Goal: Use online tool/utility: Utilize a website feature to perform a specific function

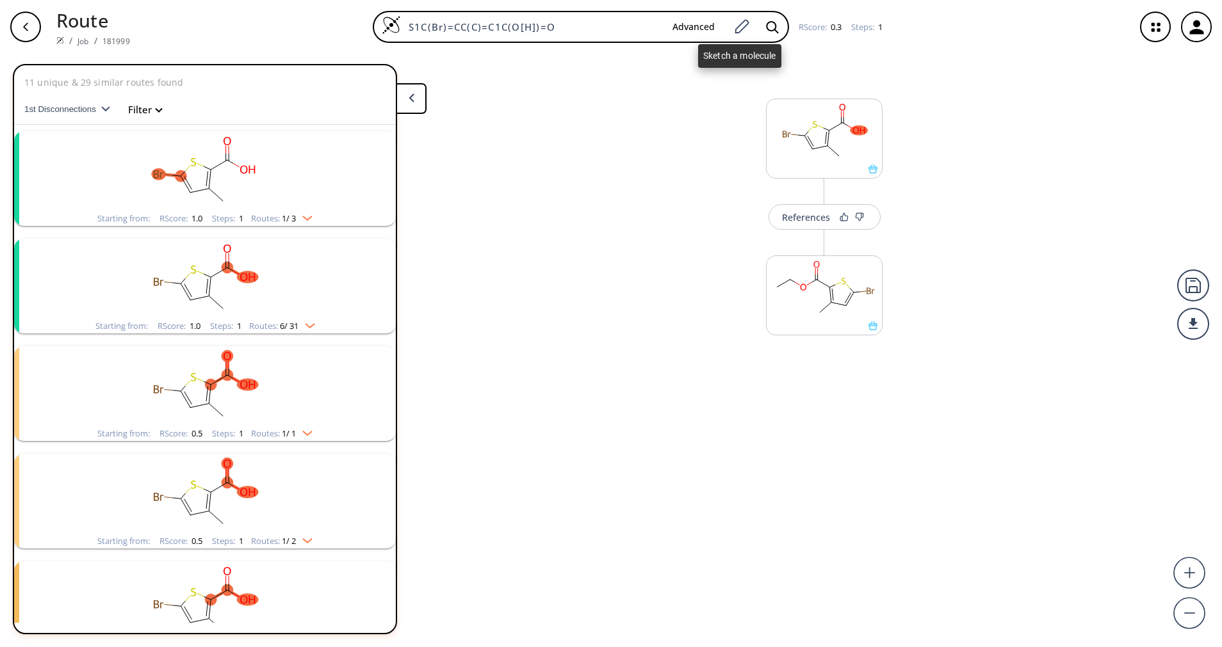
click at [738, 28] on icon at bounding box center [740, 27] width 17 height 17
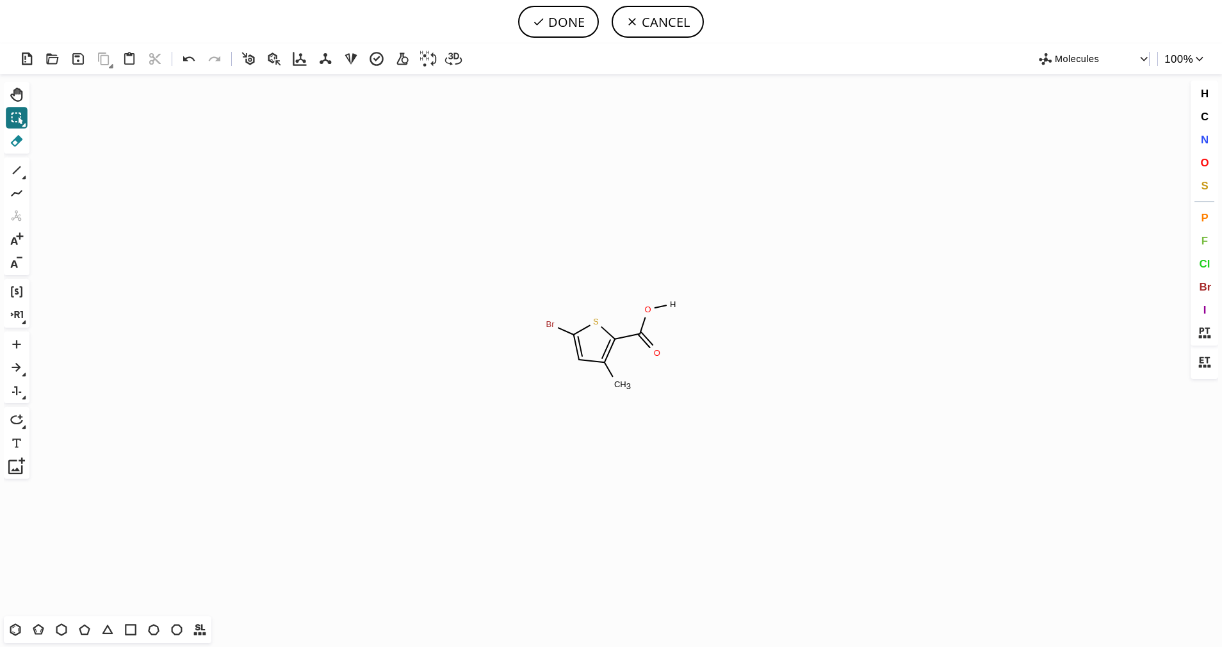
click at [26, 134] on button "Del" at bounding box center [17, 141] width 22 height 22
click at [550, 325] on tspan "Br" at bounding box center [550, 324] width 9 height 10
click at [618, 380] on tspan "C" at bounding box center [617, 385] width 6 height 10
click at [16, 165] on icon at bounding box center [16, 170] width 17 height 17
click at [1207, 119] on span "C" at bounding box center [1204, 116] width 8 height 12
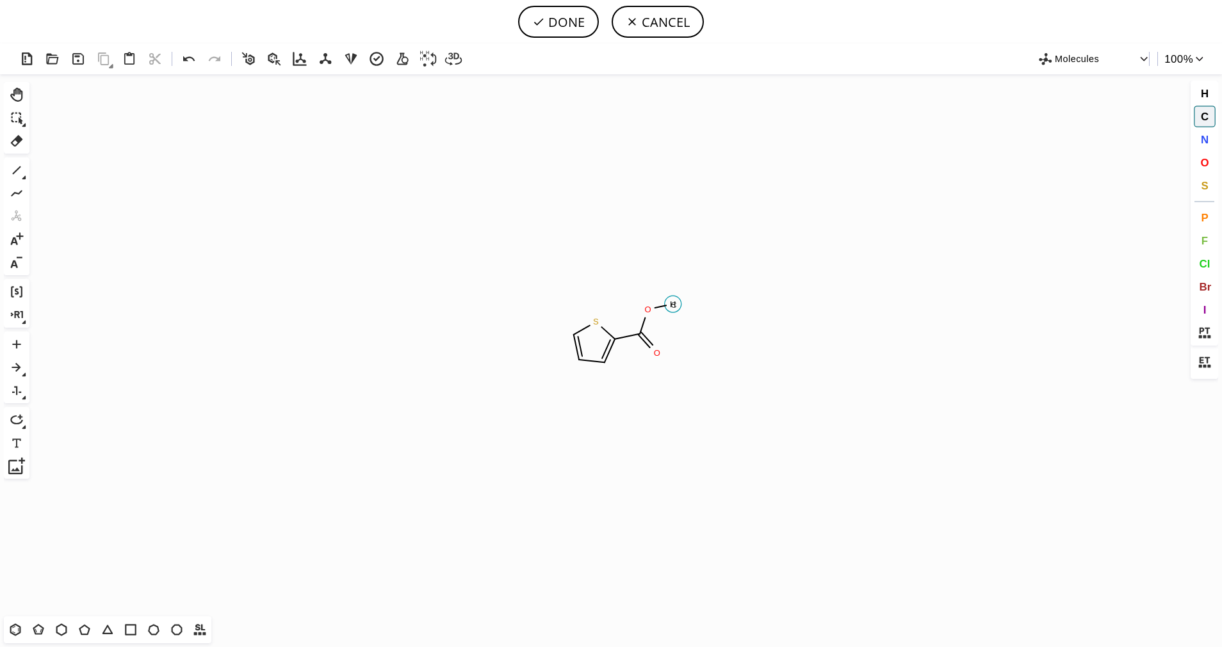
click at [674, 305] on tspan "C" at bounding box center [673, 305] width 6 height 10
click at [41, 633] on icon at bounding box center [38, 630] width 17 height 17
click at [1204, 152] on button "O" at bounding box center [1204, 163] width 22 height 22
click at [567, 383] on tspan "O" at bounding box center [566, 384] width 6 height 10
click at [555, 26] on button "DONE" at bounding box center [558, 22] width 81 height 32
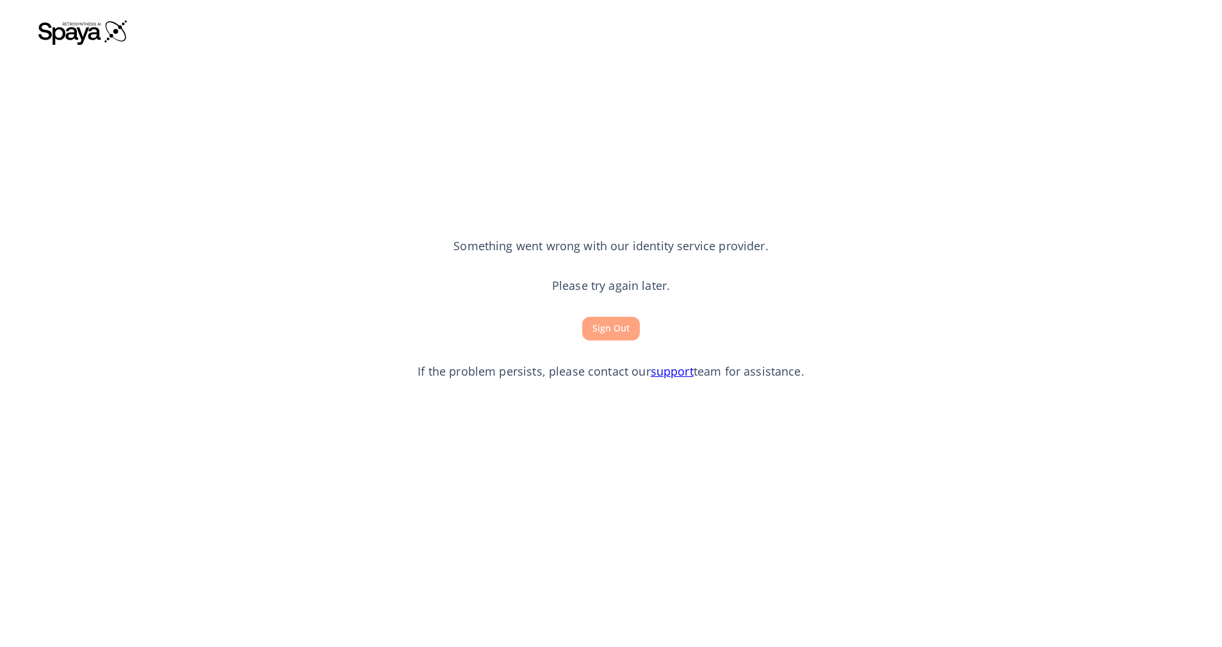
click at [617, 336] on button "Sign Out" at bounding box center [611, 329] width 58 height 24
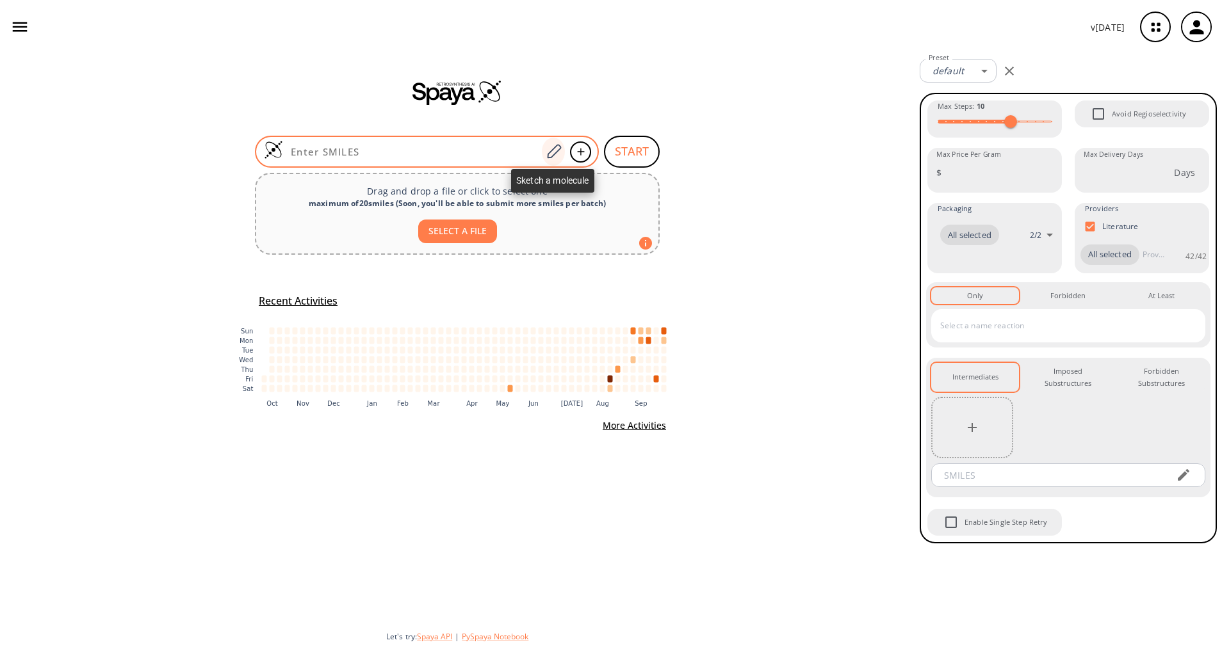
click at [555, 147] on icon at bounding box center [554, 151] width 14 height 14
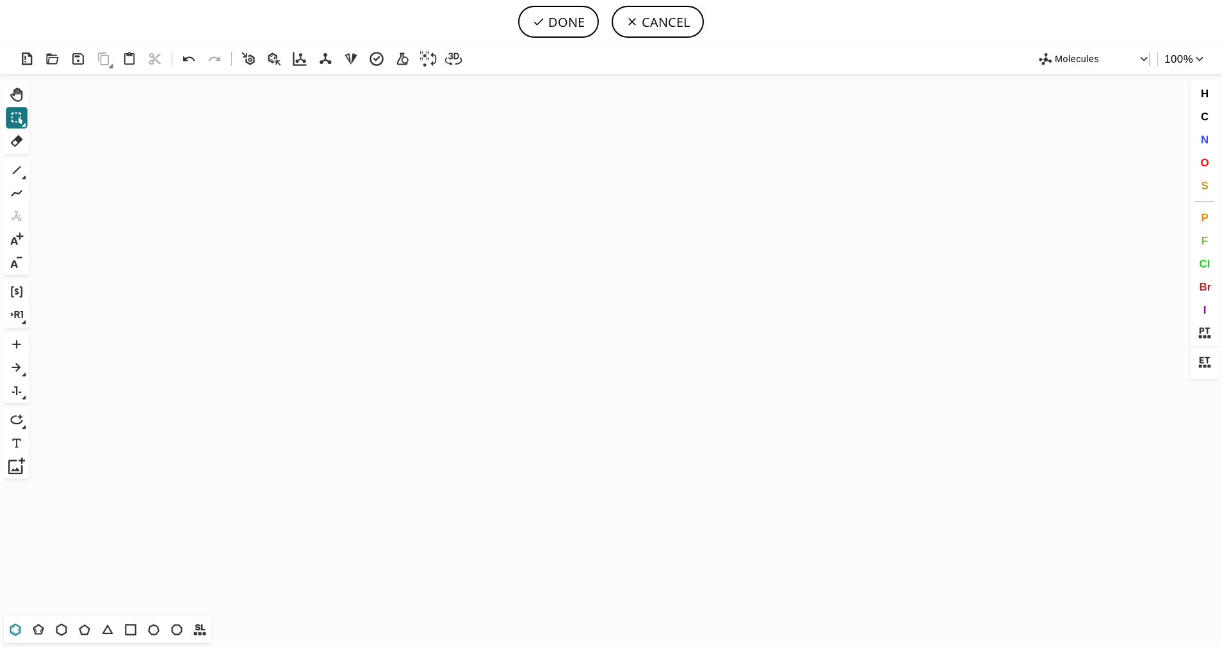
click at [17, 627] on icon at bounding box center [15, 630] width 17 height 17
click at [495, 277] on icon "Created with [PERSON_NAME] 2.3.0" at bounding box center [611, 345] width 1152 height 542
click at [85, 634] on icon at bounding box center [84, 630] width 17 height 17
click at [22, 175] on icon at bounding box center [16, 170] width 17 height 17
click at [21, 175] on icon at bounding box center [16, 170] width 17 height 17
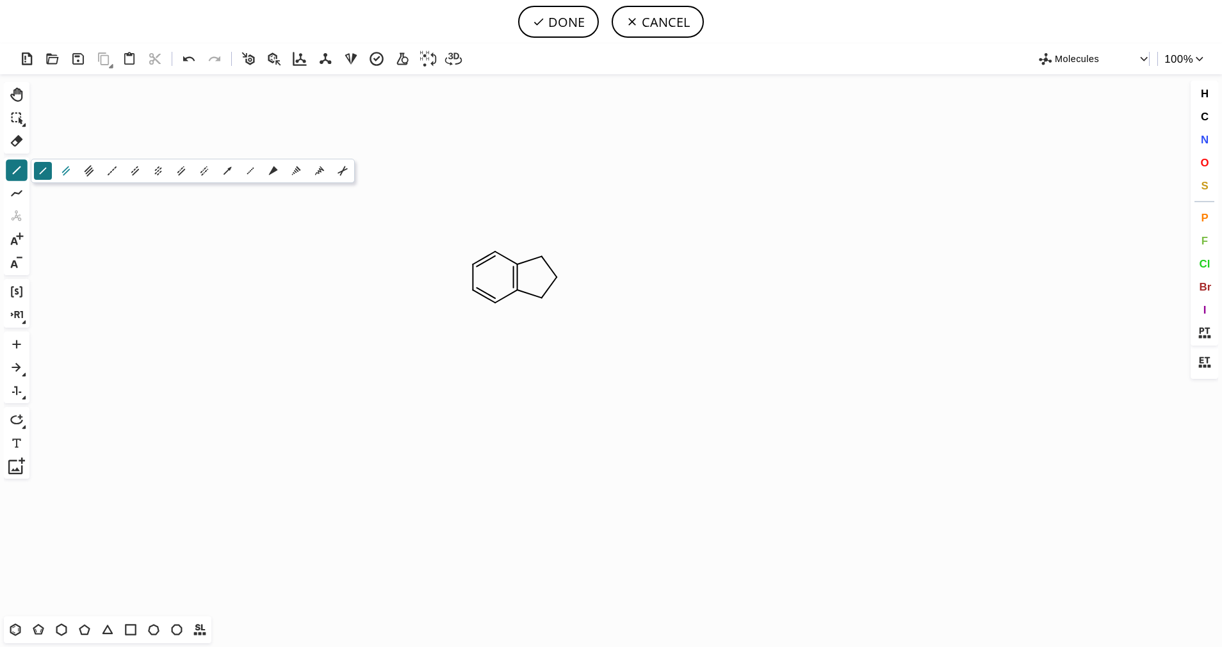
click at [58, 176] on button "2" at bounding box center [66, 171] width 18 height 18
click at [10, 106] on div "Ctrl+Alt+H Shift+Tab Del" at bounding box center [17, 118] width 26 height 72
click at [12, 120] on icon at bounding box center [16, 117] width 17 height 17
click at [476, 181] on icon "Created with [PERSON_NAME] 2.3.0" at bounding box center [611, 345] width 1152 height 542
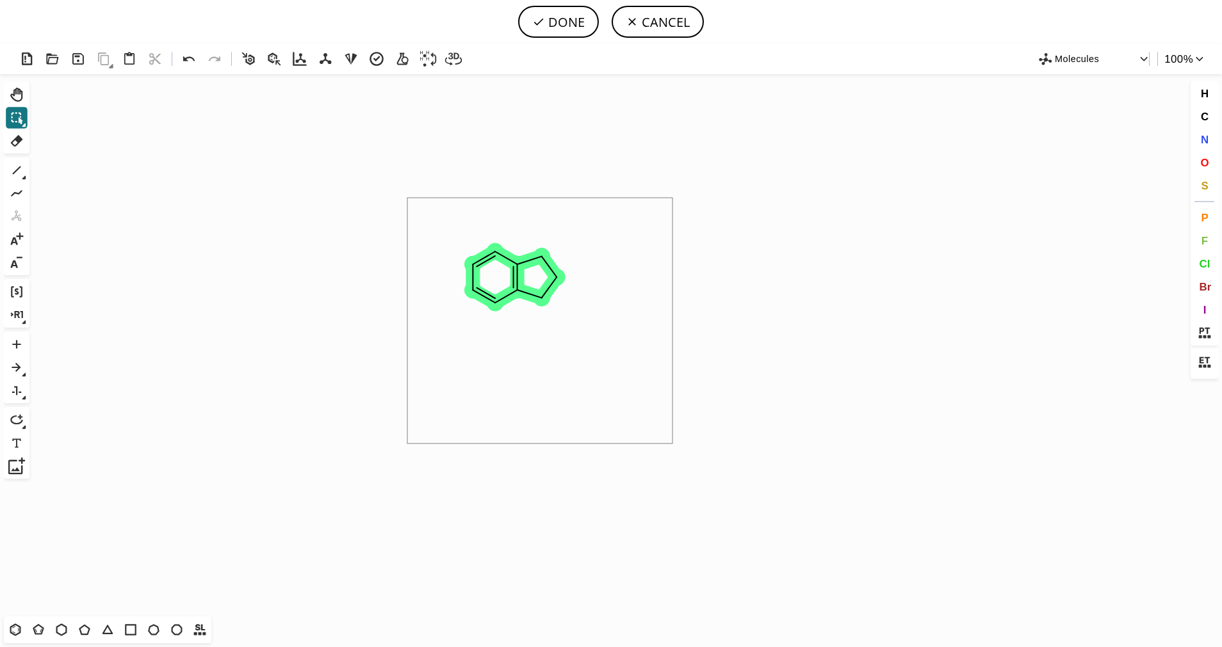
drag, startPoint x: 407, startPoint y: 198, endPoint x: 672, endPoint y: 444, distance: 361.5
click at [83, 633] on icon at bounding box center [84, 630] width 17 height 17
click at [543, 317] on icon "Created with [PERSON_NAME] 2.3.0" at bounding box center [611, 345] width 1152 height 542
click at [14, 631] on icon at bounding box center [15, 630] width 17 height 17
click at [47, 633] on button "T" at bounding box center [39, 630] width 22 height 22
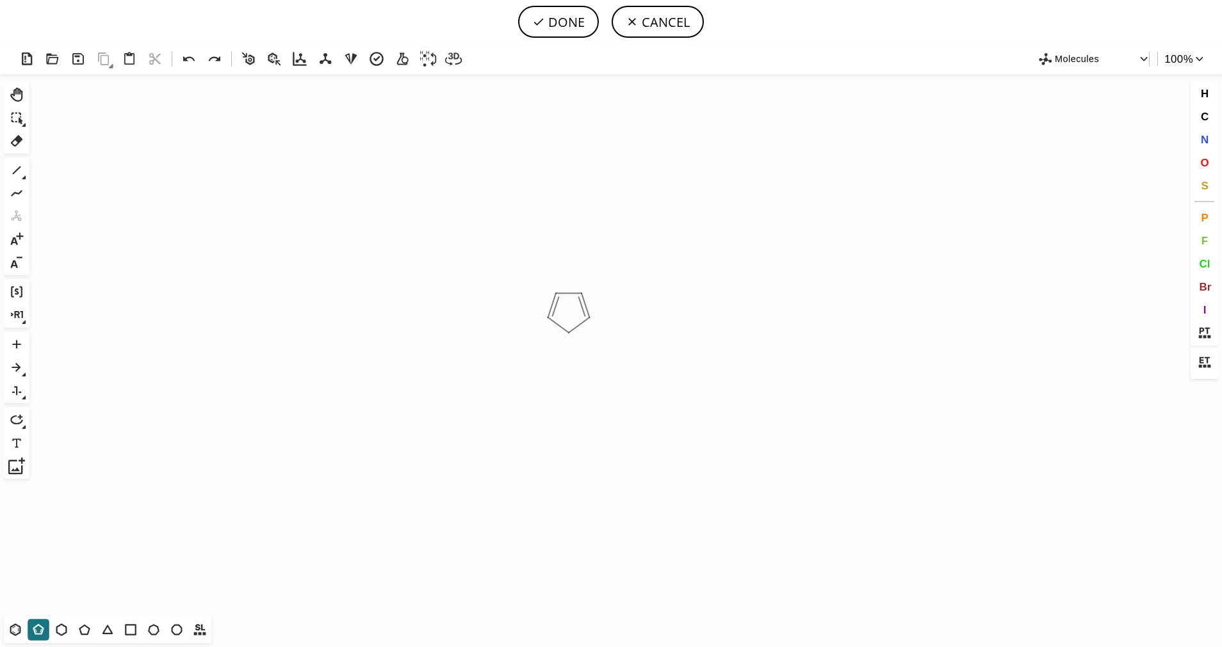
drag, startPoint x: 569, startPoint y: 314, endPoint x: 524, endPoint y: 313, distance: 44.8
click at [524, 313] on icon "Created with [PERSON_NAME] 2.3.0" at bounding box center [611, 345] width 1152 height 542
click at [89, 632] on icon at bounding box center [84, 630] width 11 height 11
click at [1200, 165] on span "O" at bounding box center [1204, 162] width 8 height 12
click at [547, 263] on tspan "O" at bounding box center [547, 264] width 6 height 10
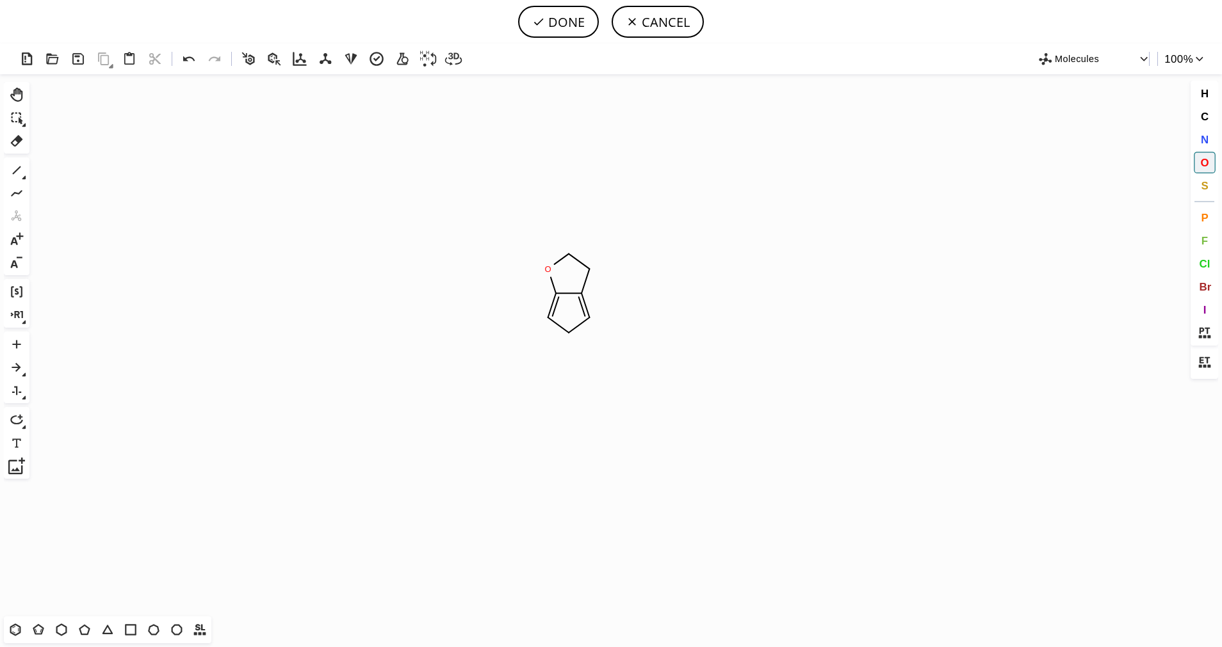
click at [25, 178] on icon at bounding box center [24, 178] width 4 height 4
click at [67, 170] on icon at bounding box center [66, 171] width 14 height 14
click at [1203, 181] on span "S" at bounding box center [1203, 185] width 7 height 12
click at [564, 329] on tspan "S" at bounding box center [564, 330] width 6 height 10
click at [15, 174] on icon at bounding box center [16, 170] width 17 height 17
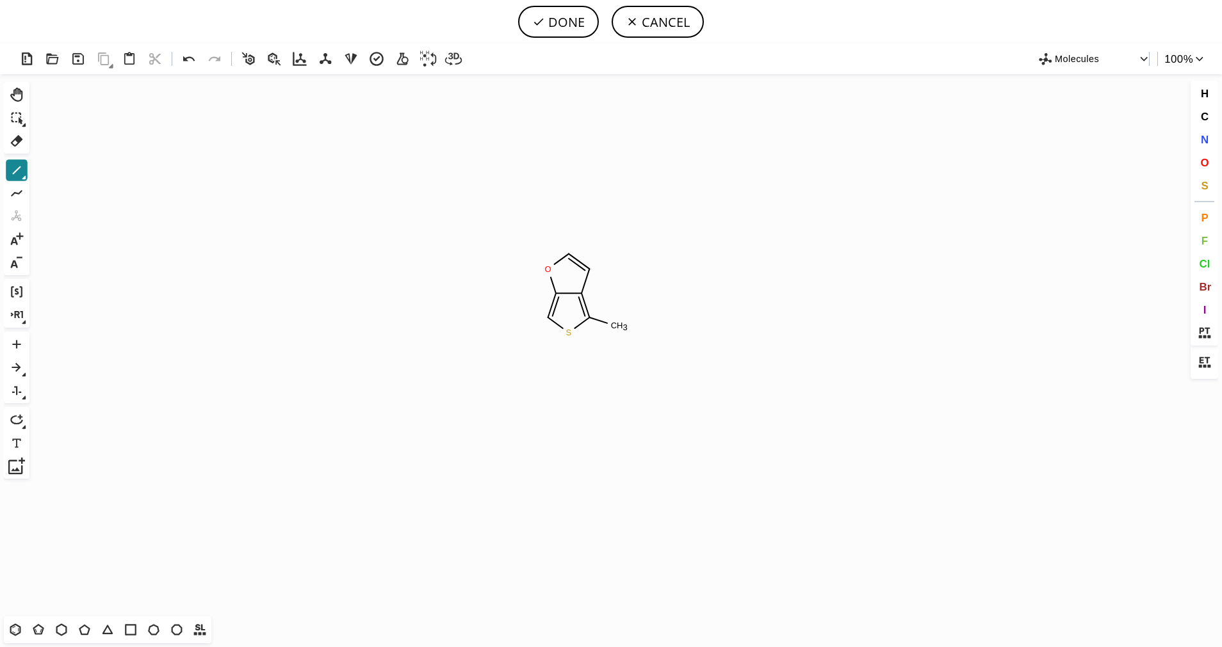
click at [20, 176] on icon at bounding box center [16, 170] width 17 height 17
click at [61, 170] on icon at bounding box center [66, 171] width 14 height 14
click at [1206, 163] on span "O" at bounding box center [1204, 162] width 8 height 12
click at [615, 349] on tspan "O" at bounding box center [615, 349] width 6 height 10
click at [10, 168] on icon at bounding box center [16, 170] width 17 height 17
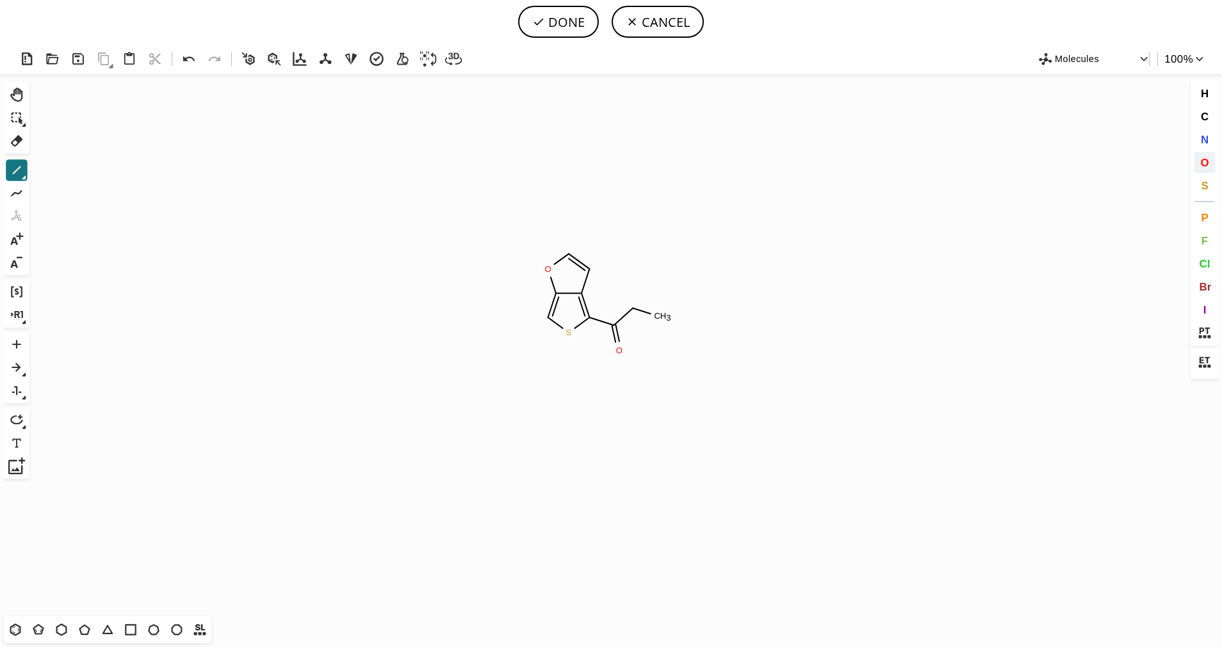
click at [1204, 164] on span "O" at bounding box center [1204, 162] width 8 height 12
click at [631, 307] on tspan "O" at bounding box center [630, 308] width 6 height 10
click at [581, 29] on button "DONE" at bounding box center [558, 22] width 81 height 32
type input "S1C=C2OC=CC2=C1C(OC)=O"
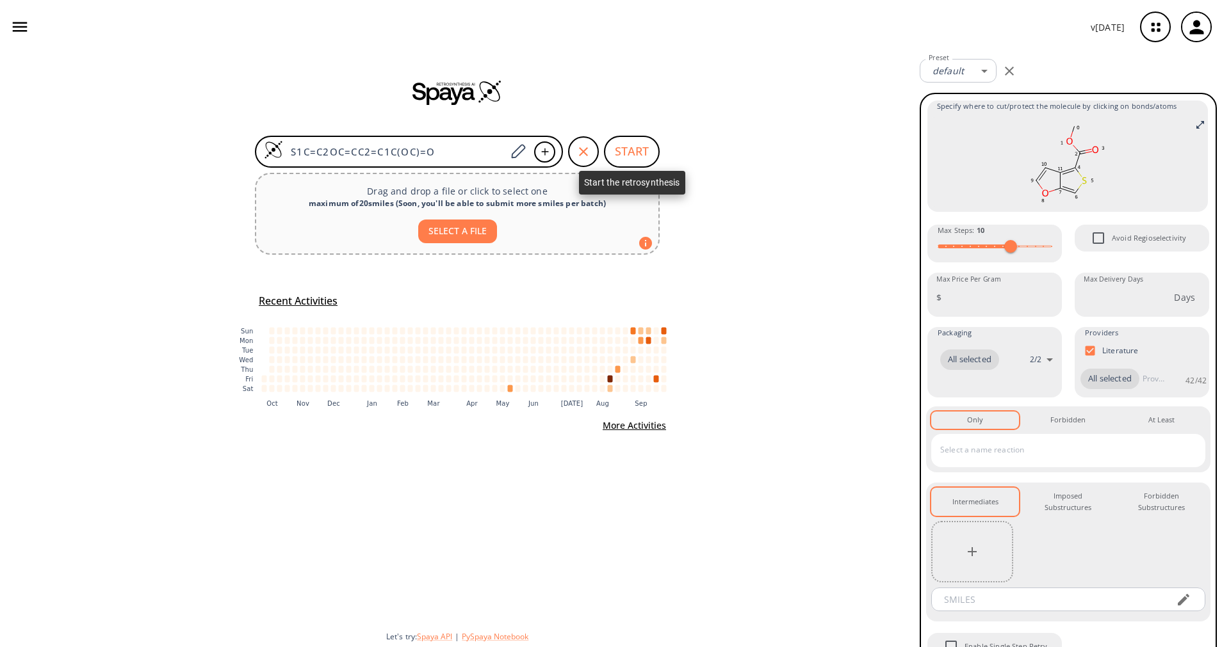
click at [635, 156] on button "START" at bounding box center [632, 152] width 56 height 32
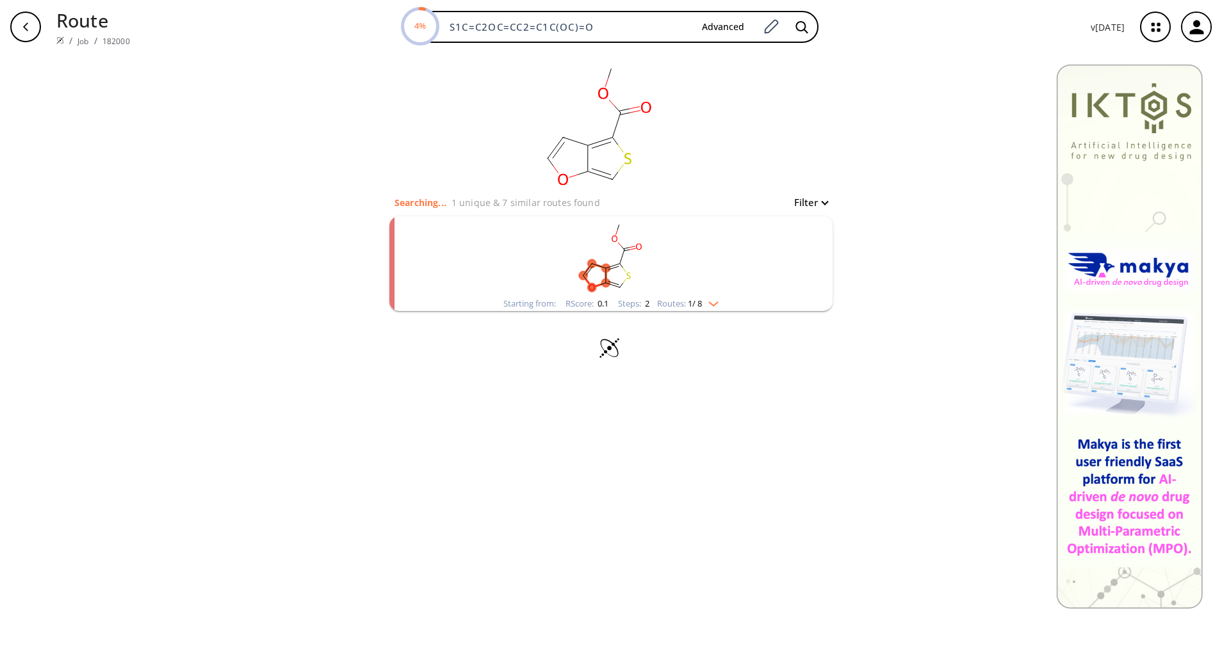
click at [712, 303] on img "clusters" at bounding box center [710, 301] width 17 height 10
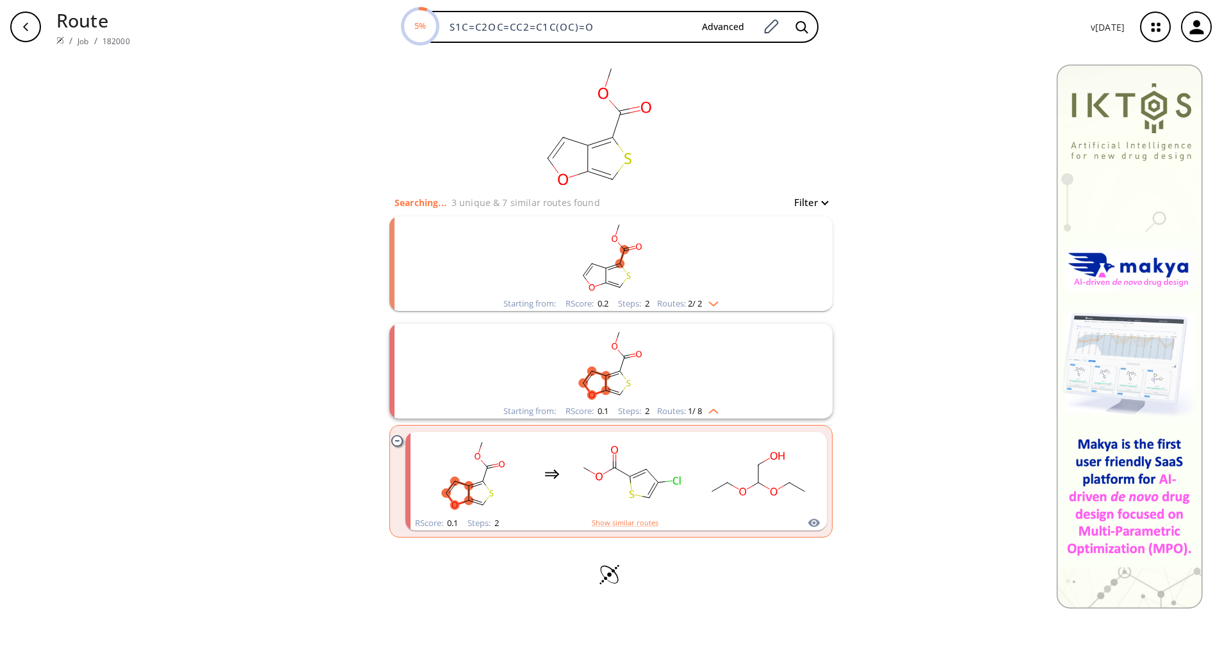
click at [710, 411] on img "clusters" at bounding box center [710, 409] width 17 height 10
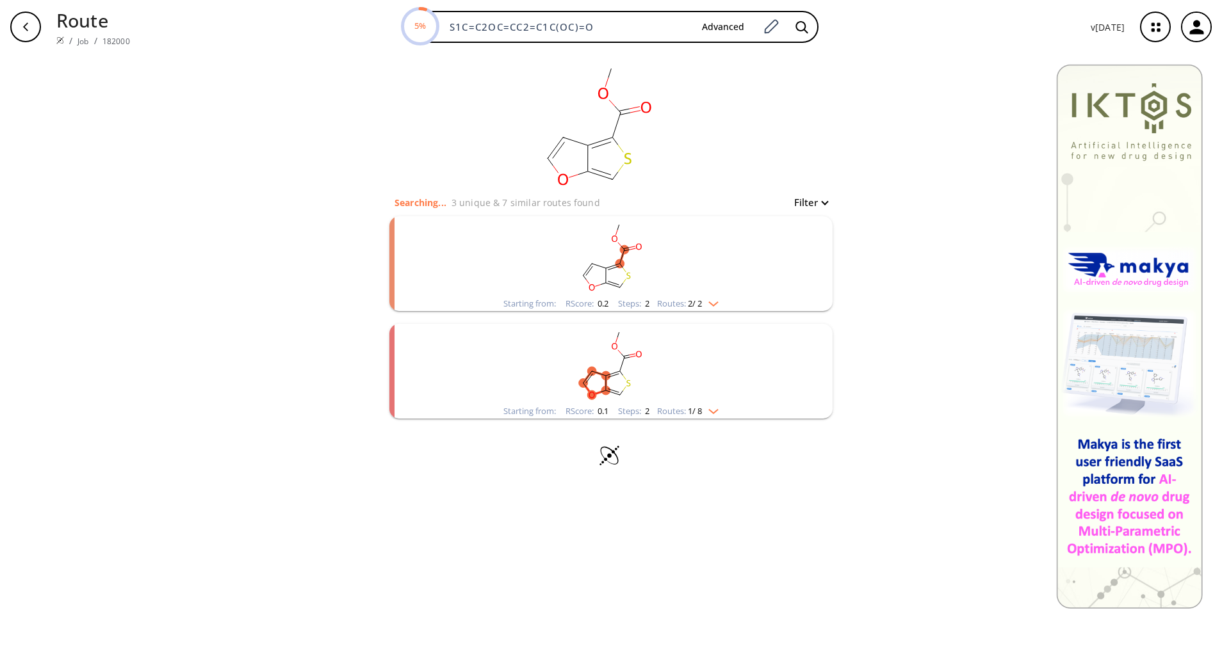
click at [710, 411] on img "clusters" at bounding box center [710, 409] width 17 height 10
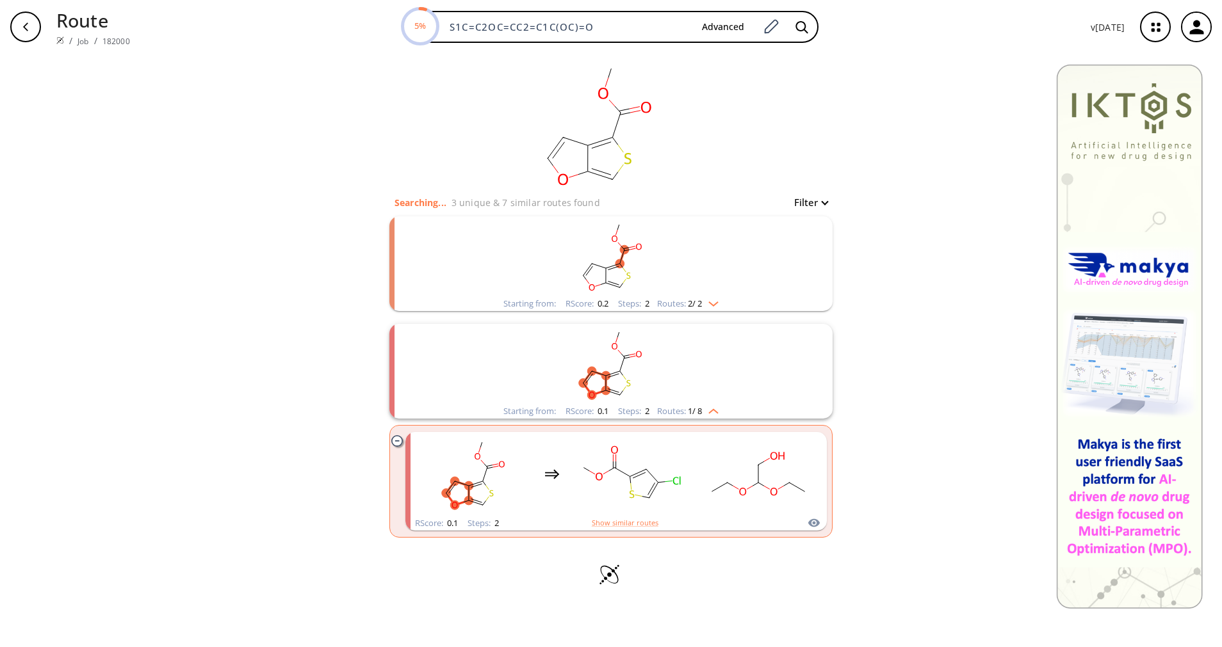
click at [710, 411] on img "clusters" at bounding box center [710, 409] width 17 height 10
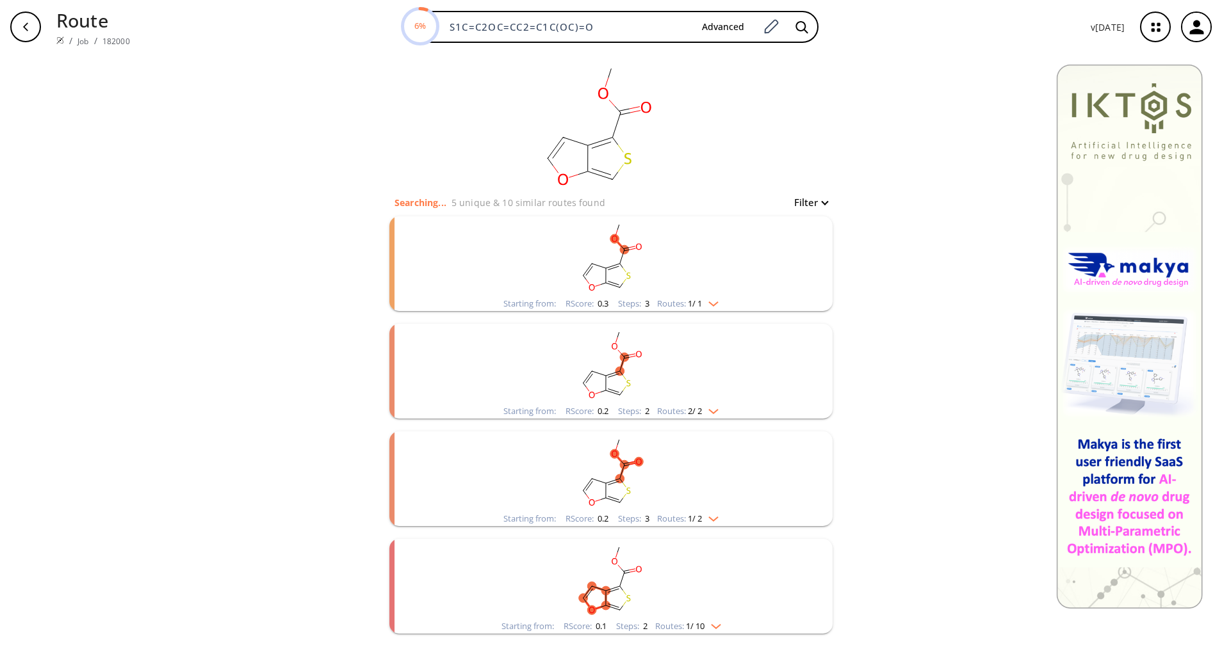
click at [713, 317] on li "Starting from: RScore : 0.3 Steps : 3 Routes: 1 / 1" at bounding box center [610, 264] width 443 height 108
click at [713, 315] on li "Starting from: RScore : 0.3 Steps : 3 Routes: 1 / 1" at bounding box center [610, 264] width 443 height 108
click at [713, 298] on img "clusters" at bounding box center [710, 301] width 17 height 10
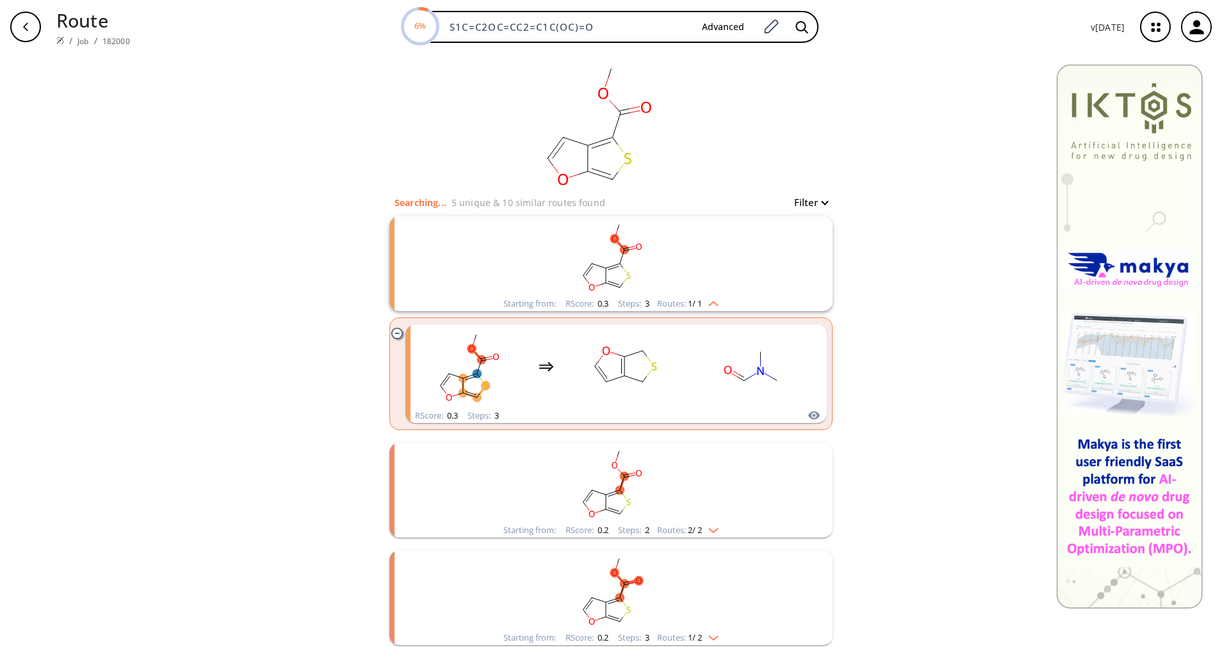
click at [713, 298] on img "clusters" at bounding box center [710, 301] width 17 height 10
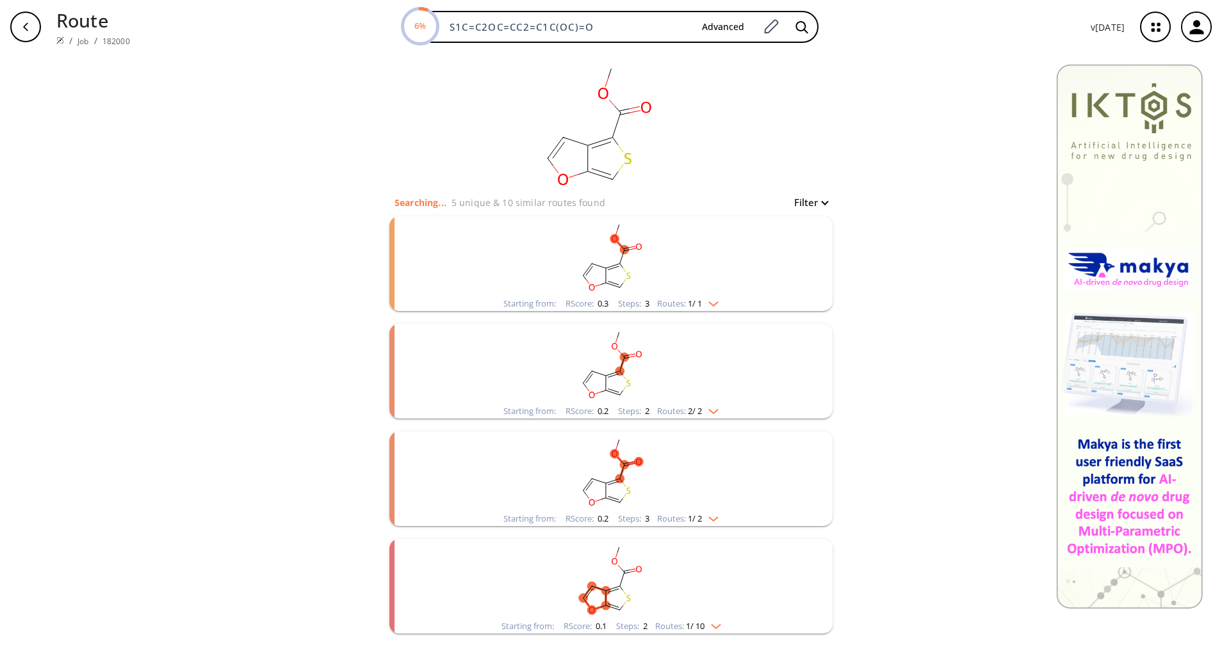
click at [708, 403] on rect "clusters" at bounding box center [610, 364] width 333 height 80
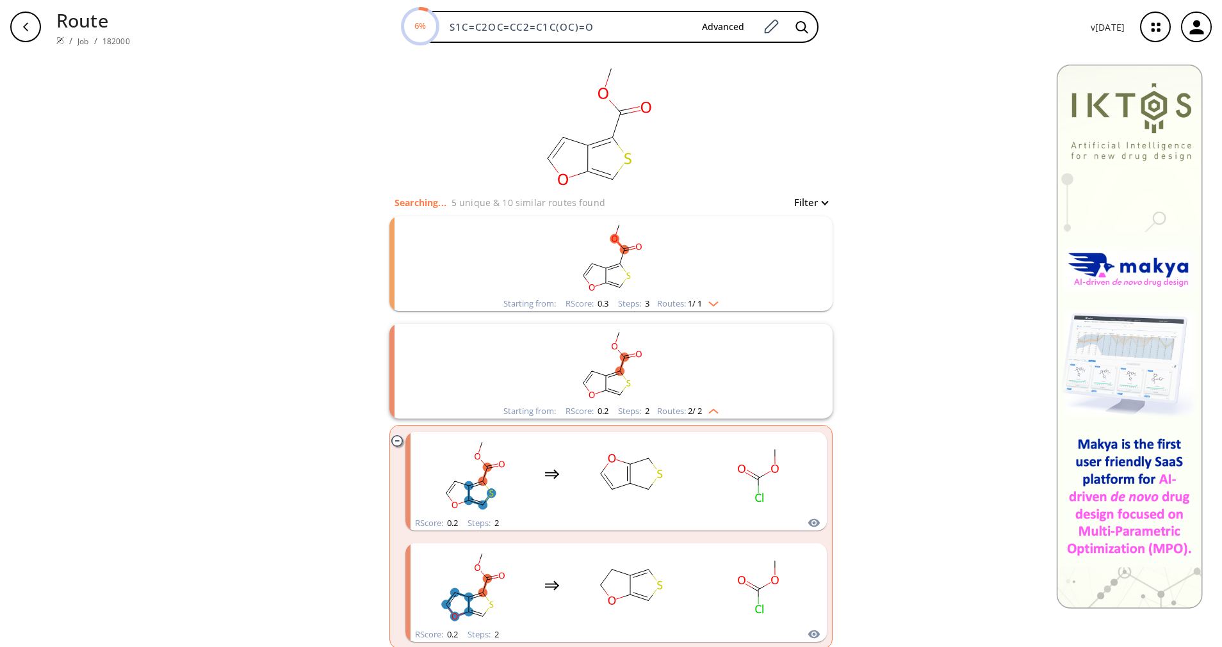
click at [708, 403] on rect "clusters" at bounding box center [610, 364] width 333 height 80
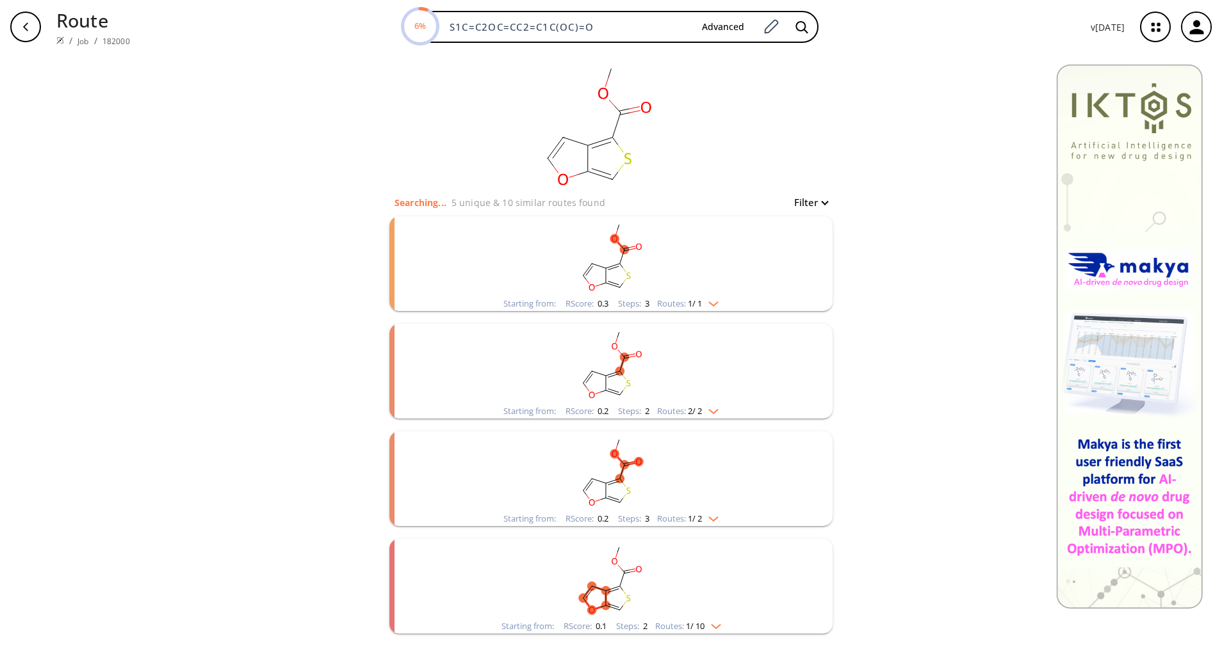
click at [691, 501] on rect "clusters" at bounding box center [610, 472] width 333 height 80
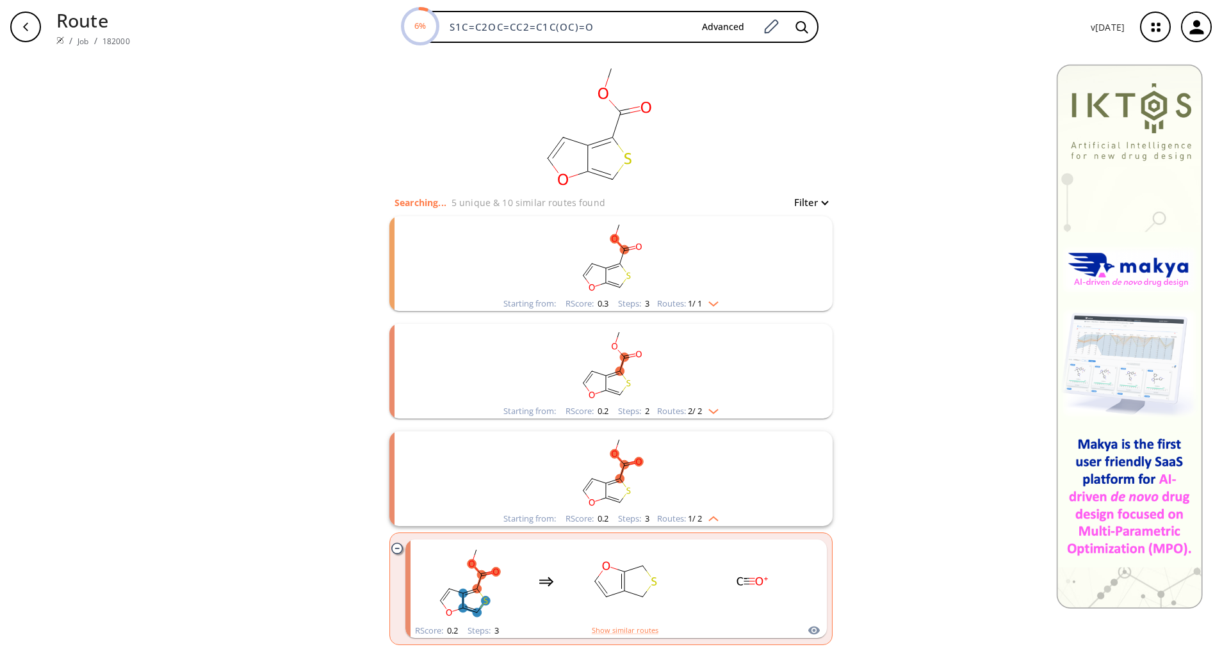
click at [691, 501] on rect "clusters" at bounding box center [610, 472] width 333 height 80
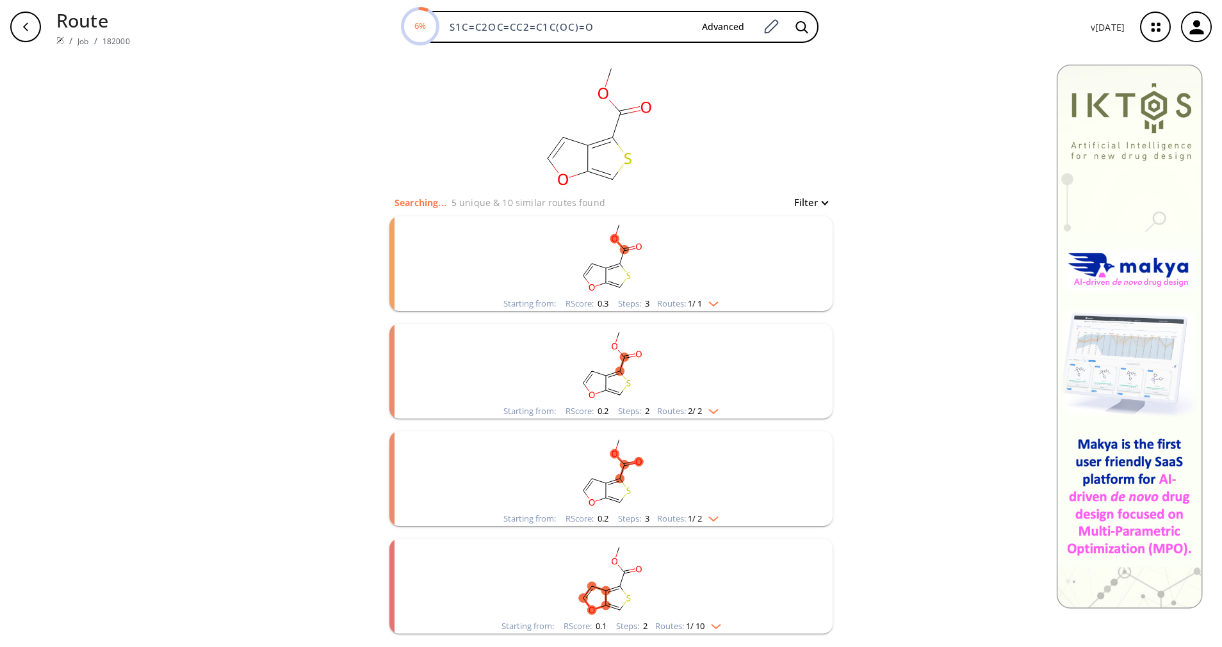
scroll to position [57, 0]
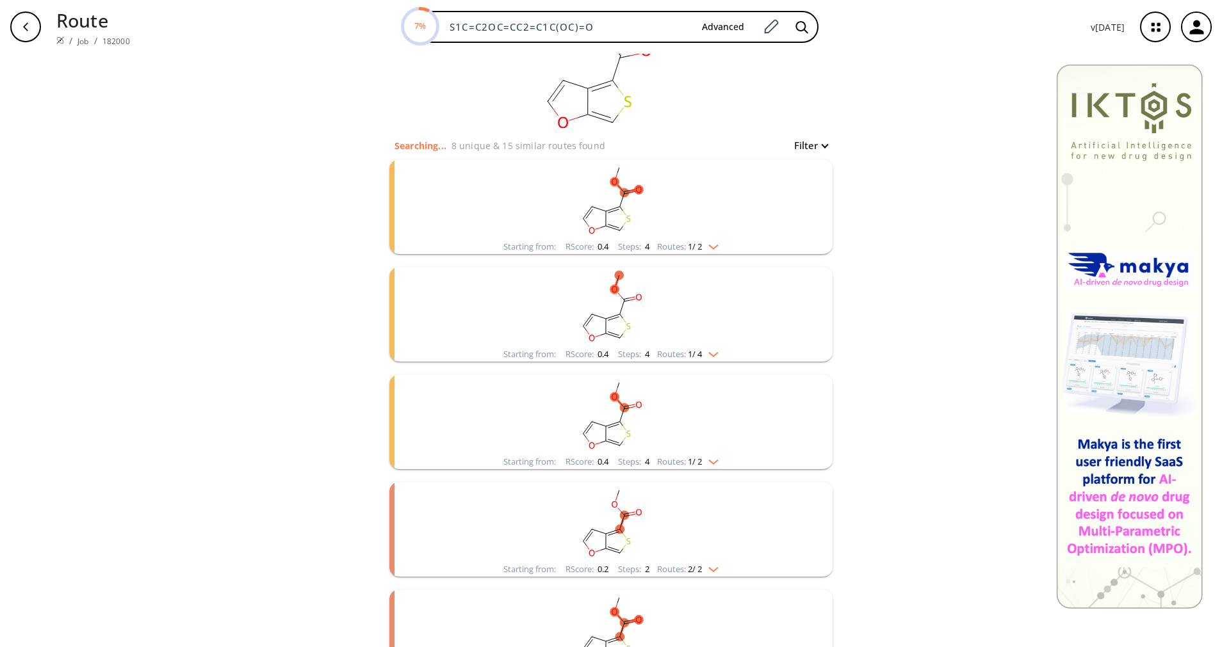
click at [705, 560] on rect "clusters" at bounding box center [610, 522] width 333 height 80
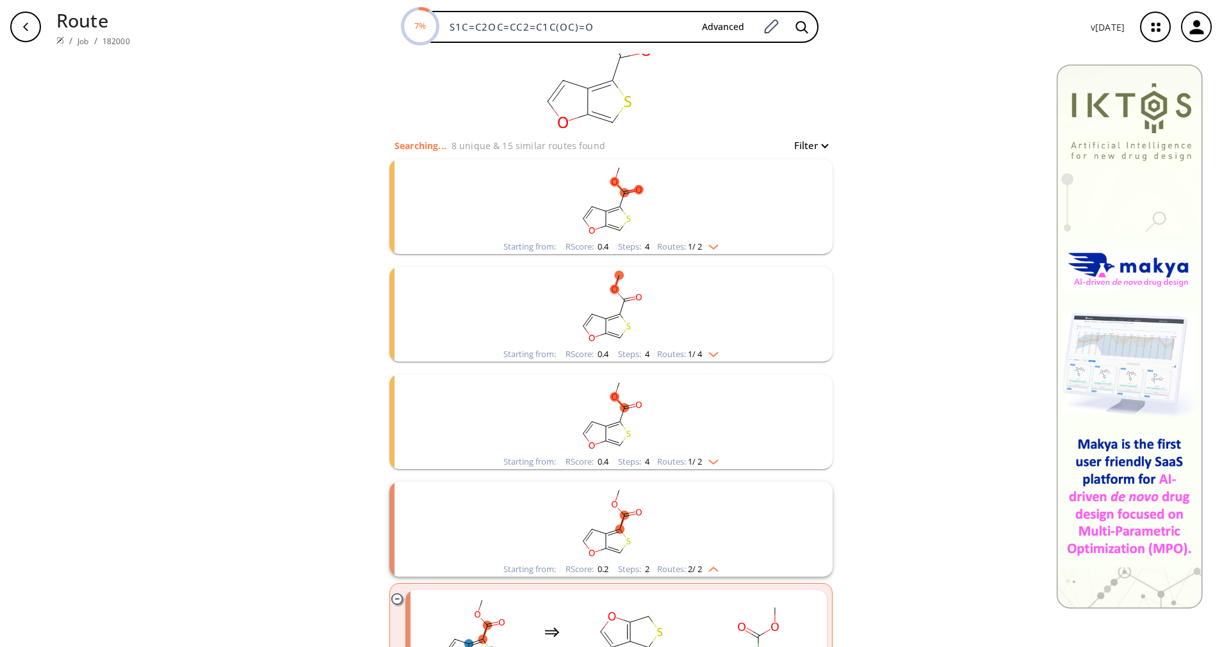
click at [705, 560] on rect "clusters" at bounding box center [610, 522] width 333 height 80
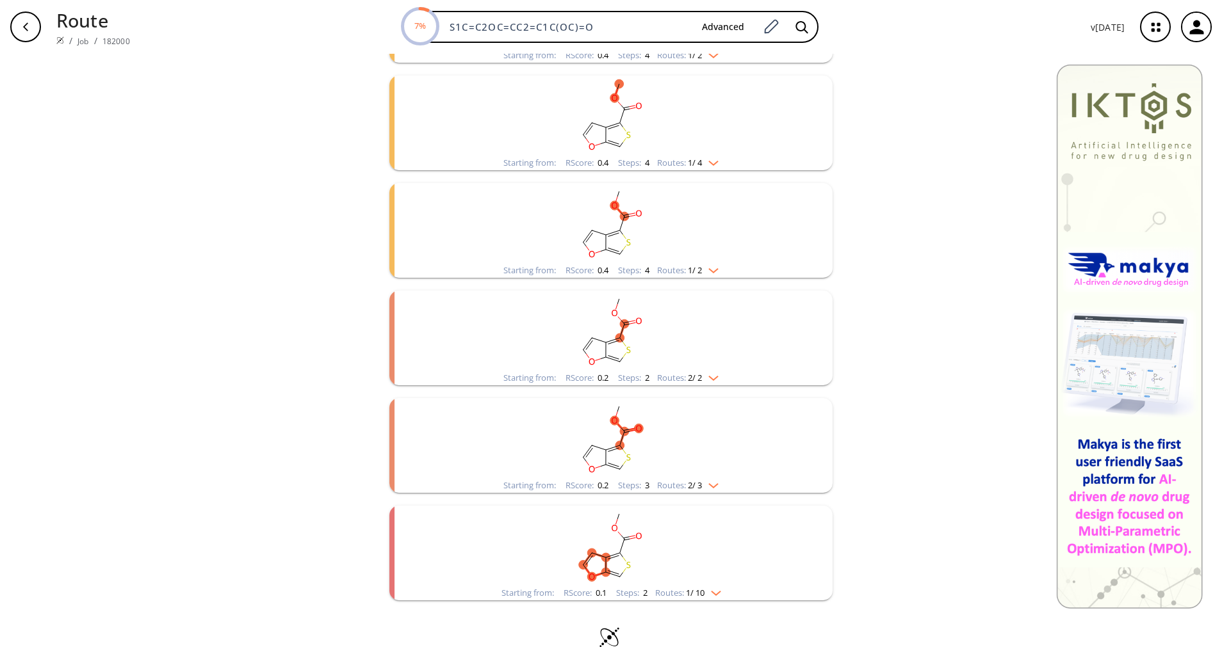
scroll to position [249, 0]
click at [696, 498] on li "Starting from: RScore : 0.2 Steps : 3 Routes: 2 / 3" at bounding box center [610, 445] width 443 height 108
drag, startPoint x: 696, startPoint y: 498, endPoint x: 701, endPoint y: 489, distance: 10.3
click at [701, 489] on div "Starting from: RScore : 0.2 Steps : 3 Routes: 2 / 3" at bounding box center [611, 485] width 234 height 15
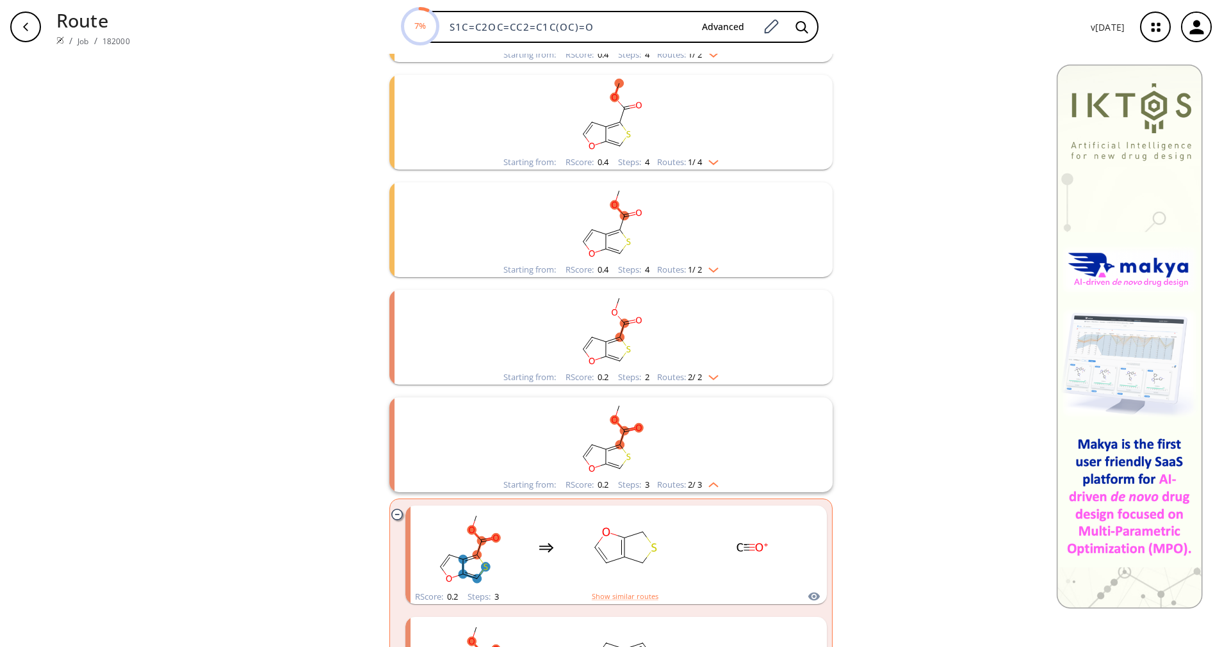
click at [701, 489] on div "Starting from: RScore : 0.2 Steps : 3 Routes: 2 / 3" at bounding box center [611, 485] width 234 height 15
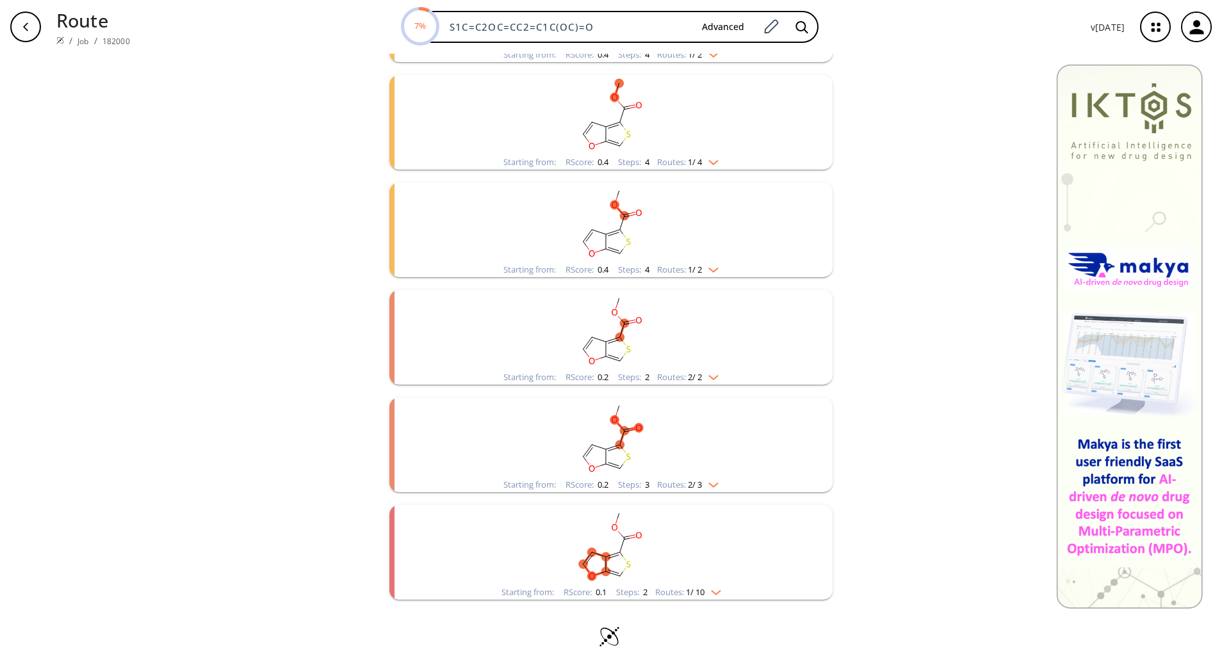
click at [694, 585] on rect "clusters" at bounding box center [610, 545] width 333 height 80
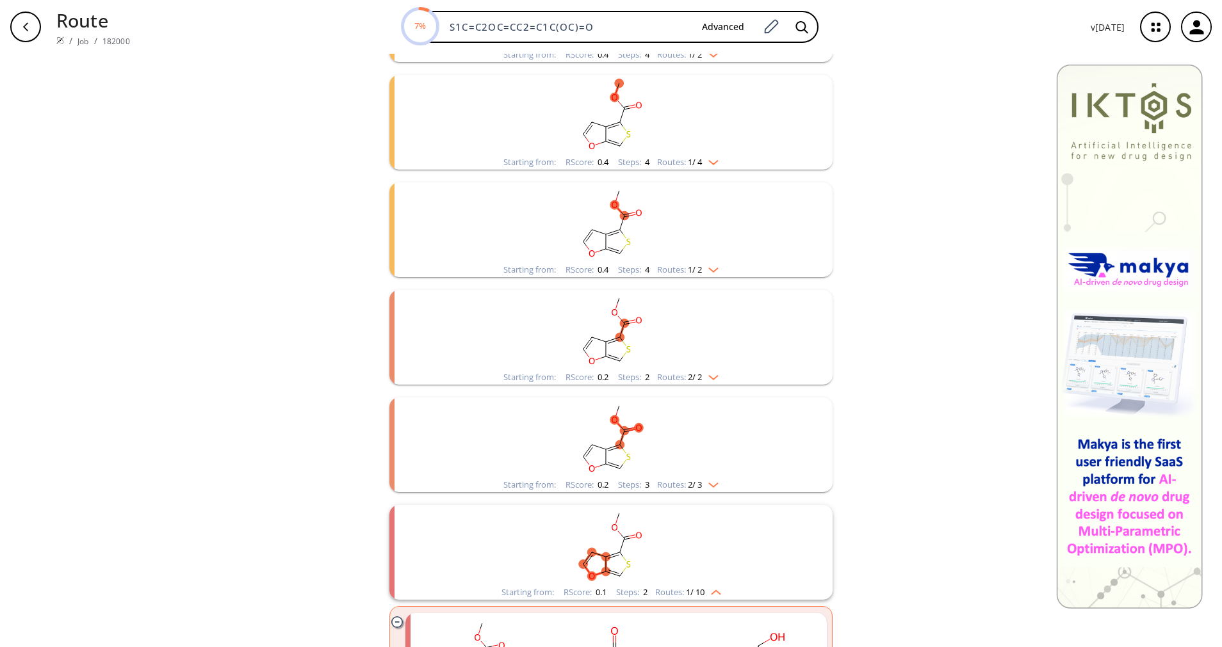
scroll to position [391, 0]
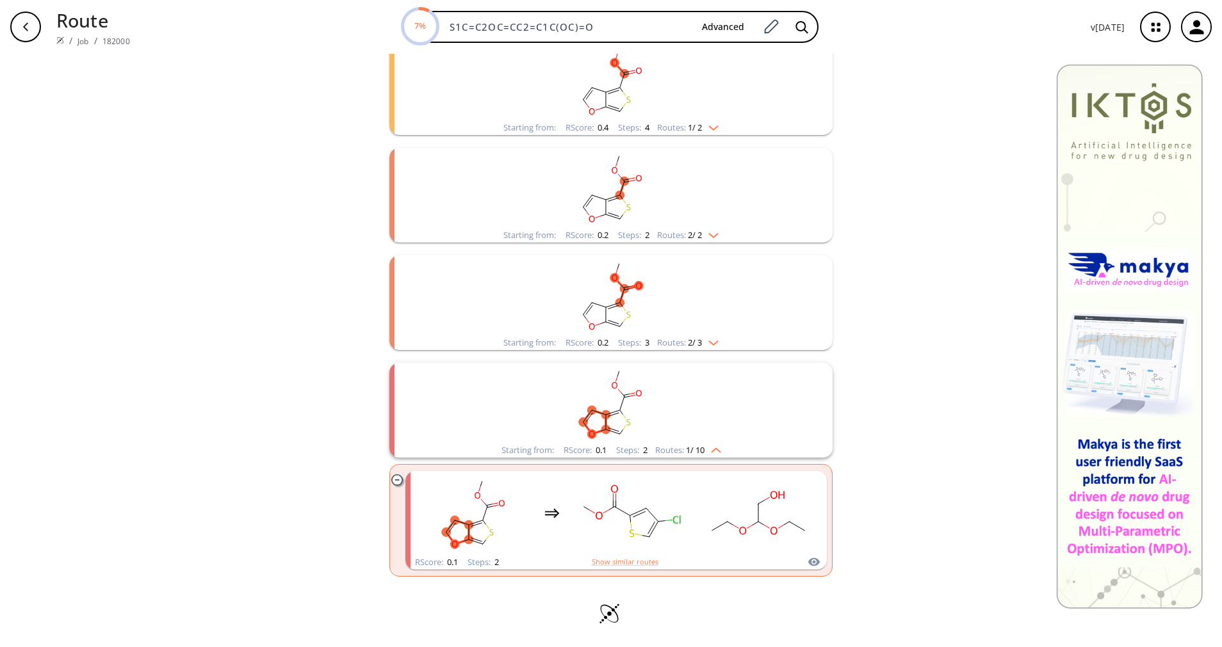
click at [690, 446] on span "1 / 10" at bounding box center [695, 450] width 19 height 8
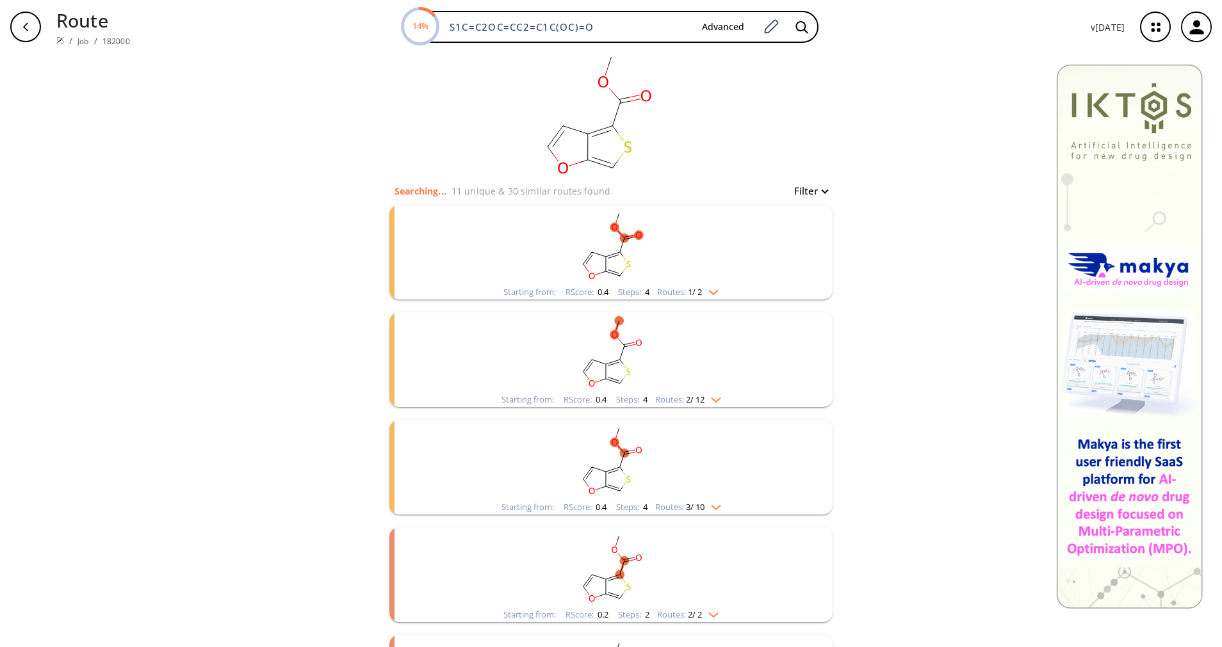
scroll to position [0, 0]
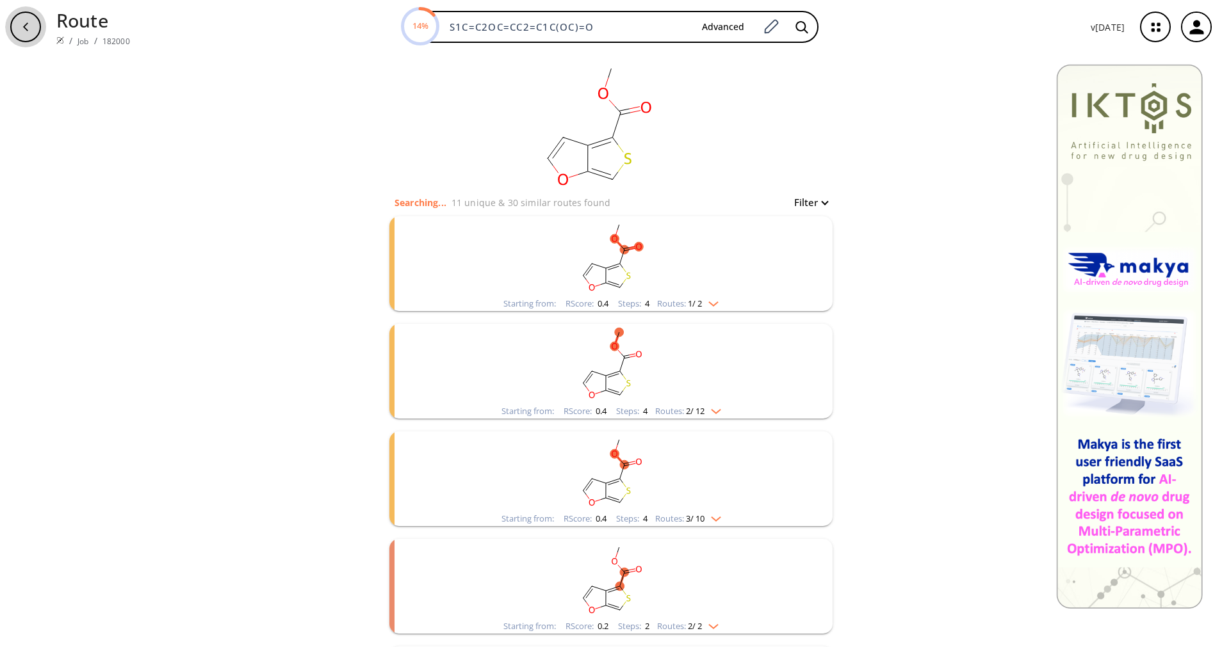
click at [27, 15] on div "button" at bounding box center [25, 27] width 31 height 31
